Goal: Find specific page/section: Find specific page/section

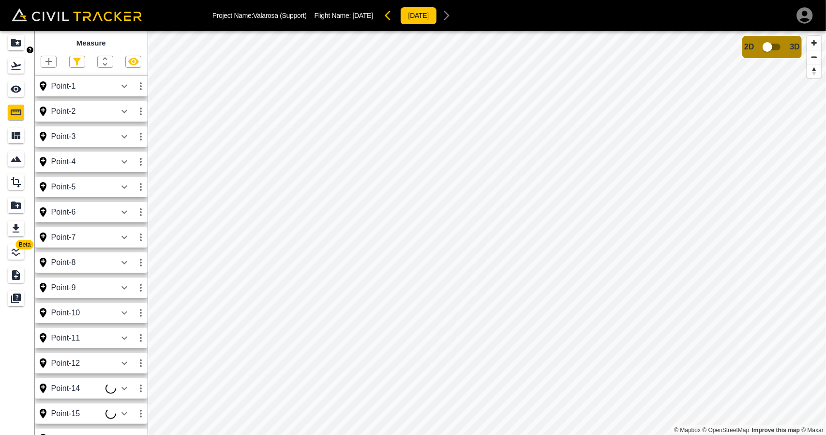
scroll to position [546, 0]
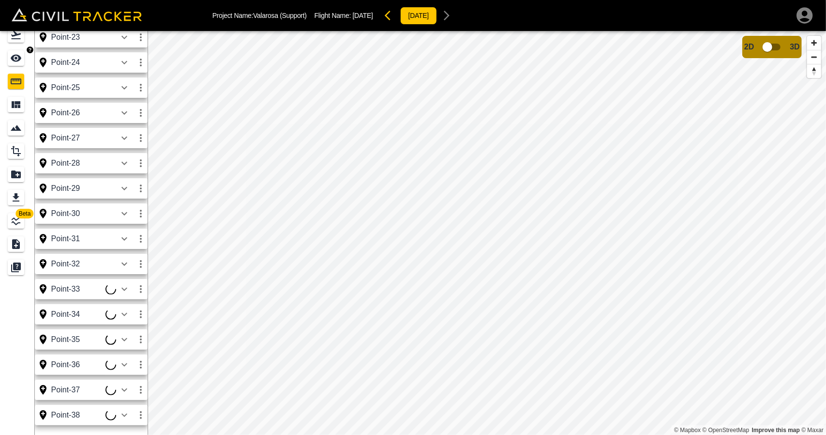
drag, startPoint x: 0, startPoint y: 0, endPoint x: 19, endPoint y: 46, distance: 49.9
click at [22, 63] on div "See" at bounding box center [16, 57] width 16 height 15
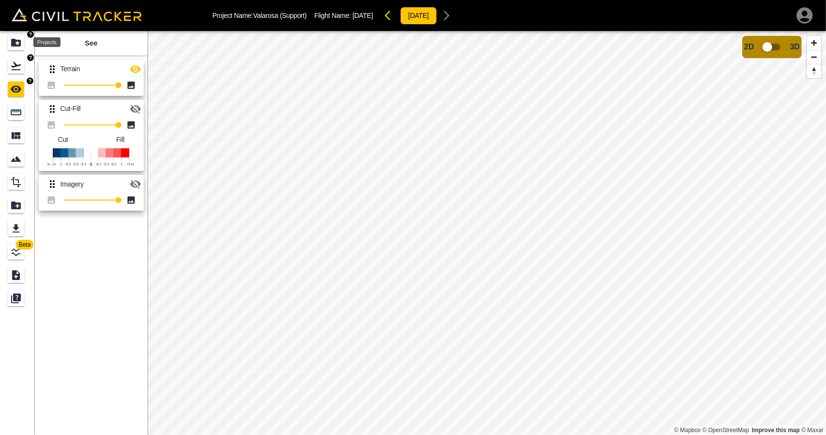
click at [18, 38] on icon "Projects" at bounding box center [16, 43] width 12 height 12
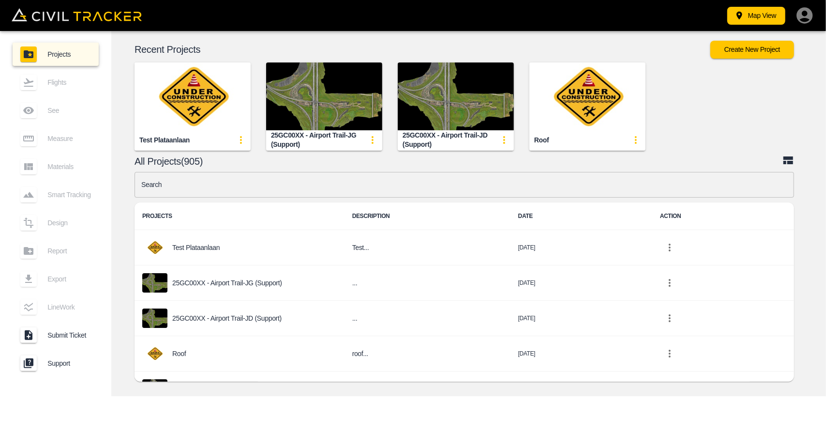
click at [326, 187] on input "text" at bounding box center [465, 185] width 660 height 26
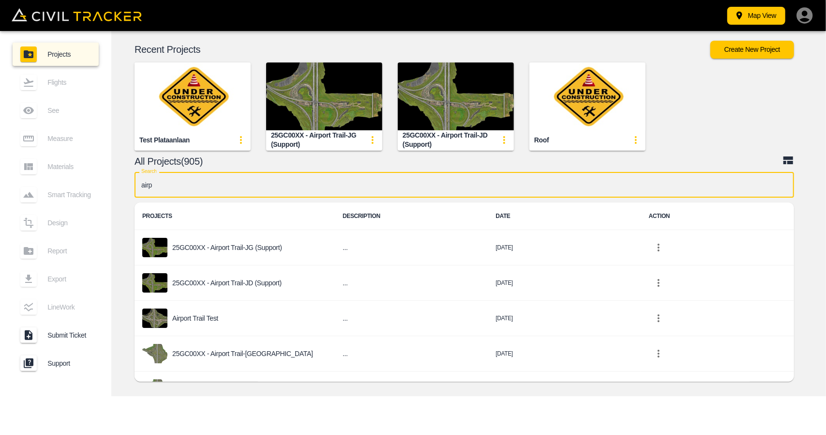
type input "airpo"
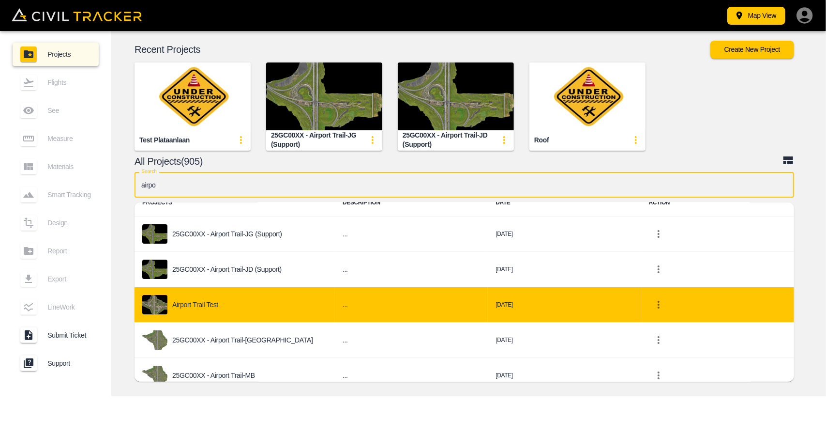
scroll to position [48, 0]
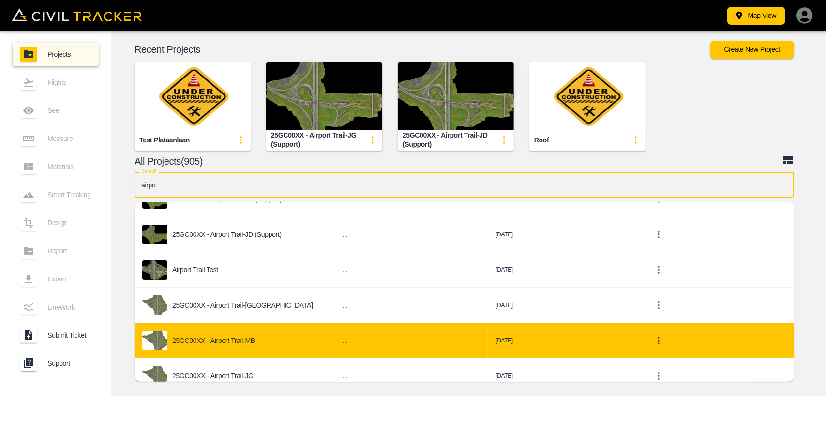
click at [250, 338] on p "25GC00XX - Airport Trail-MB" at bounding box center [213, 340] width 83 height 8
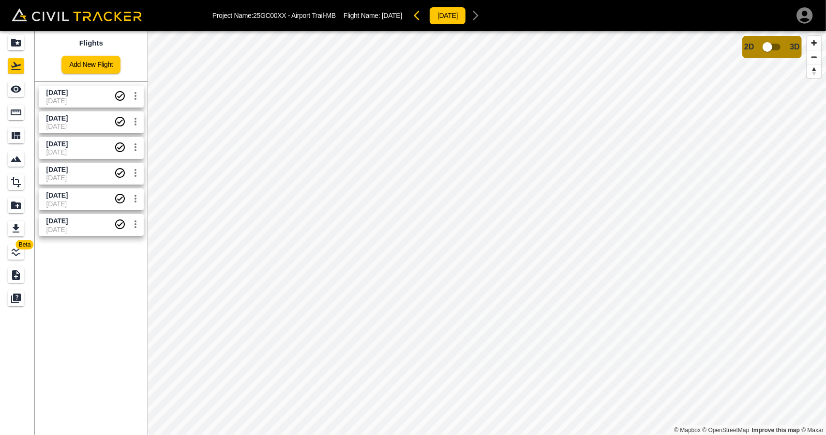
click at [72, 98] on span "[DATE]" at bounding box center [80, 101] width 68 height 8
click at [19, 94] on icon "See" at bounding box center [16, 89] width 12 height 12
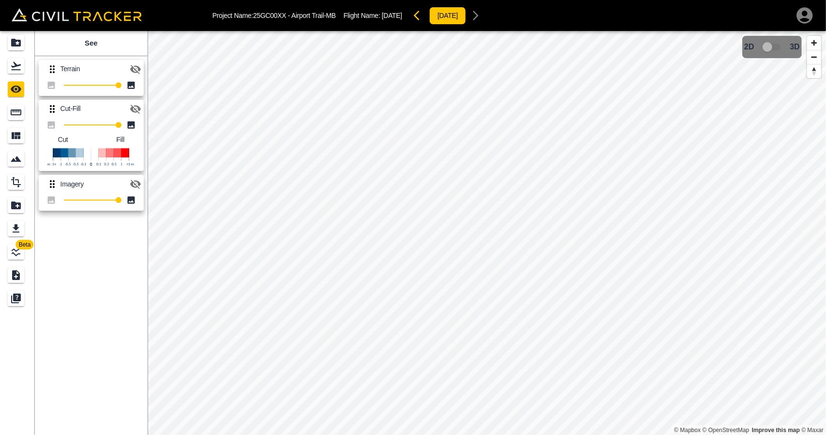
click at [130, 66] on icon "button" at bounding box center [136, 69] width 12 height 12
